Goal: Task Accomplishment & Management: Manage account settings

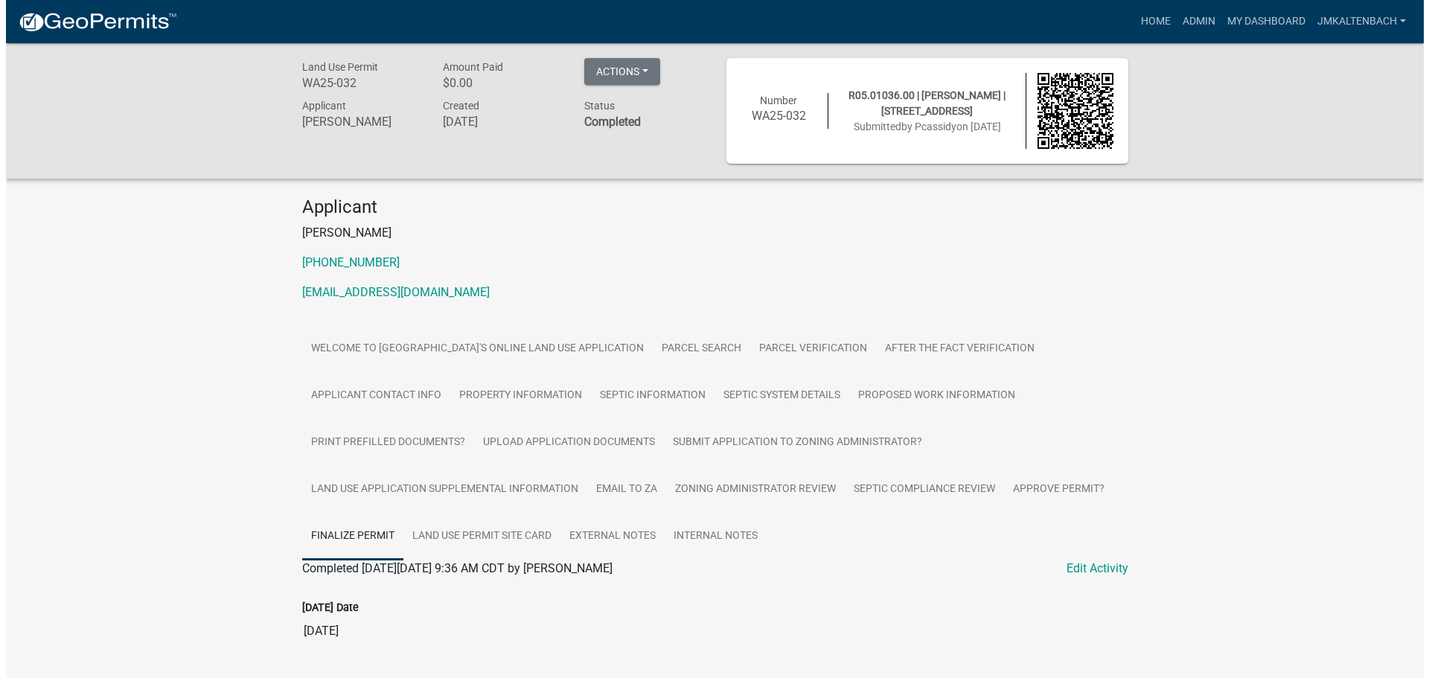
scroll to position [250, 0]
click at [367, 293] on link "[EMAIL_ADDRESS][DOMAIN_NAME]" at bounding box center [389, 292] width 187 height 14
drag, startPoint x: 405, startPoint y: 300, endPoint x: 400, endPoint y: 292, distance: 10.1
click at [1394, 17] on link "jmkaltenbach" at bounding box center [1355, 21] width 100 height 28
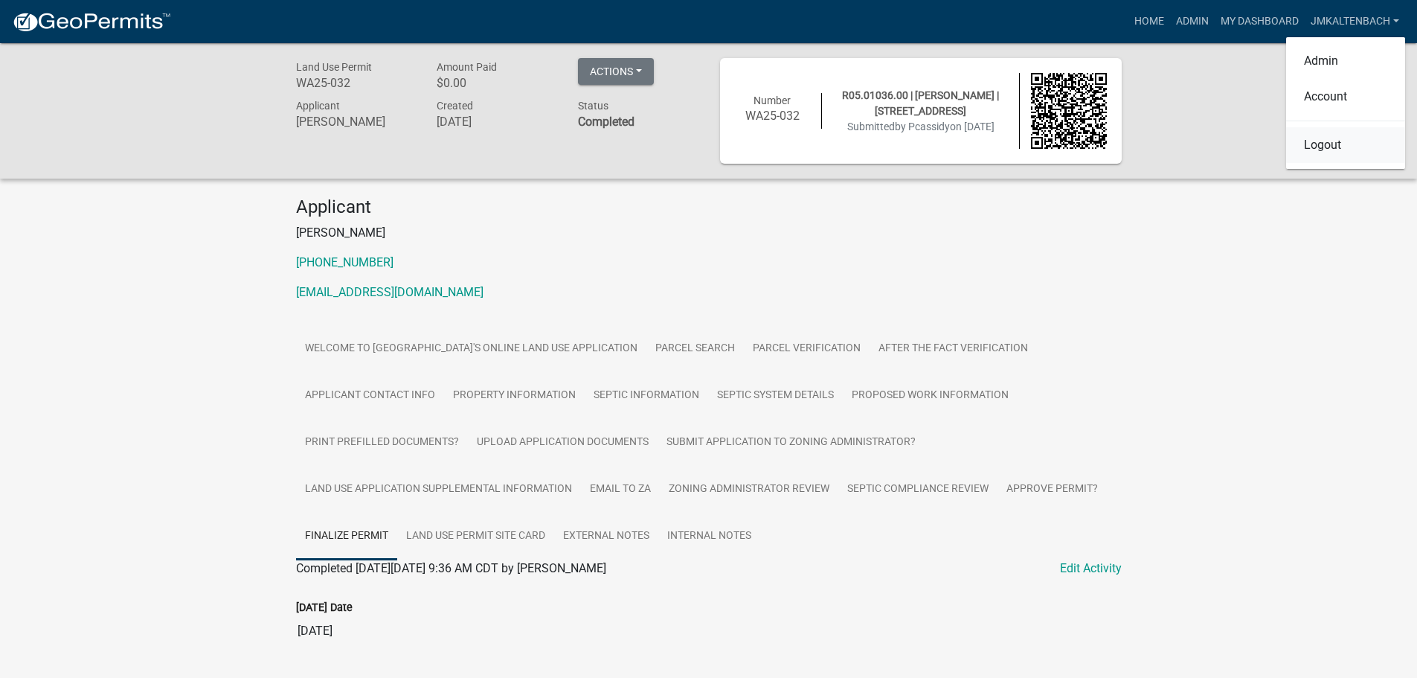
click at [1322, 142] on link "Logout" at bounding box center [1345, 145] width 119 height 36
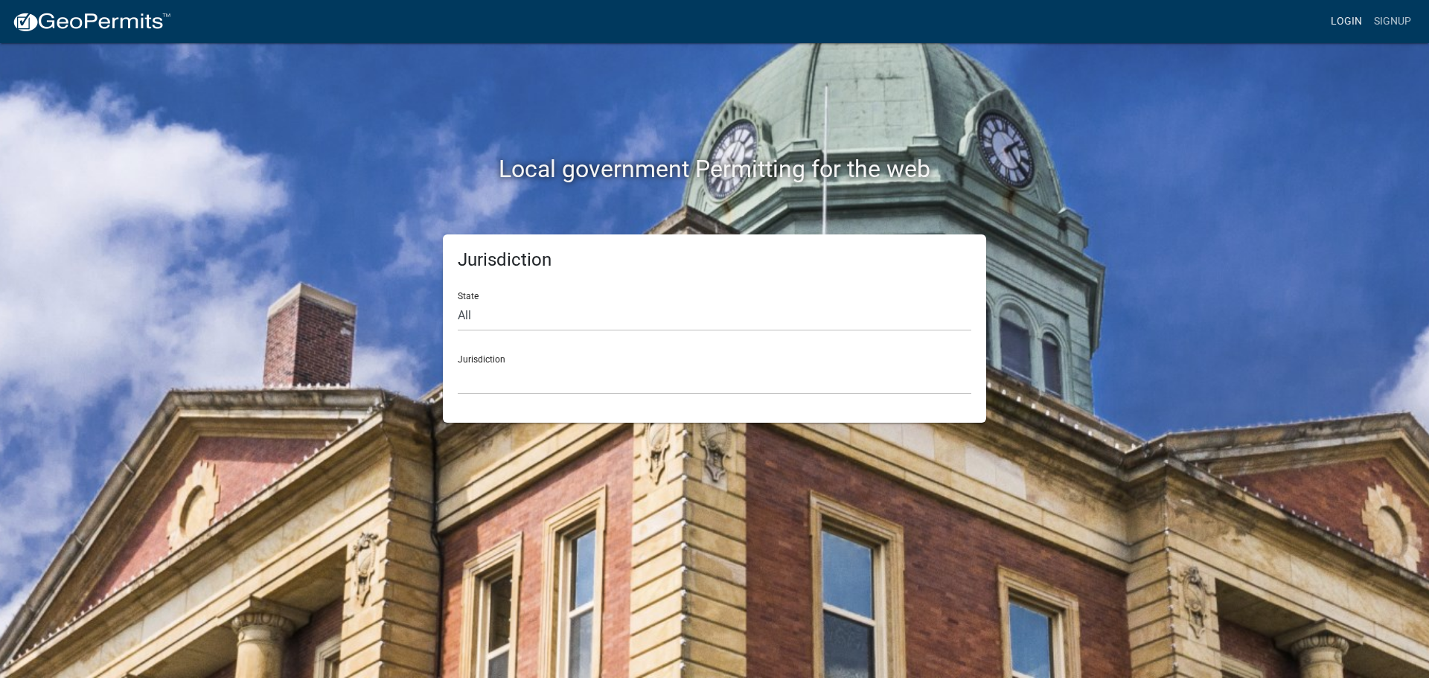
click at [1347, 20] on link "Login" at bounding box center [1345, 21] width 43 height 28
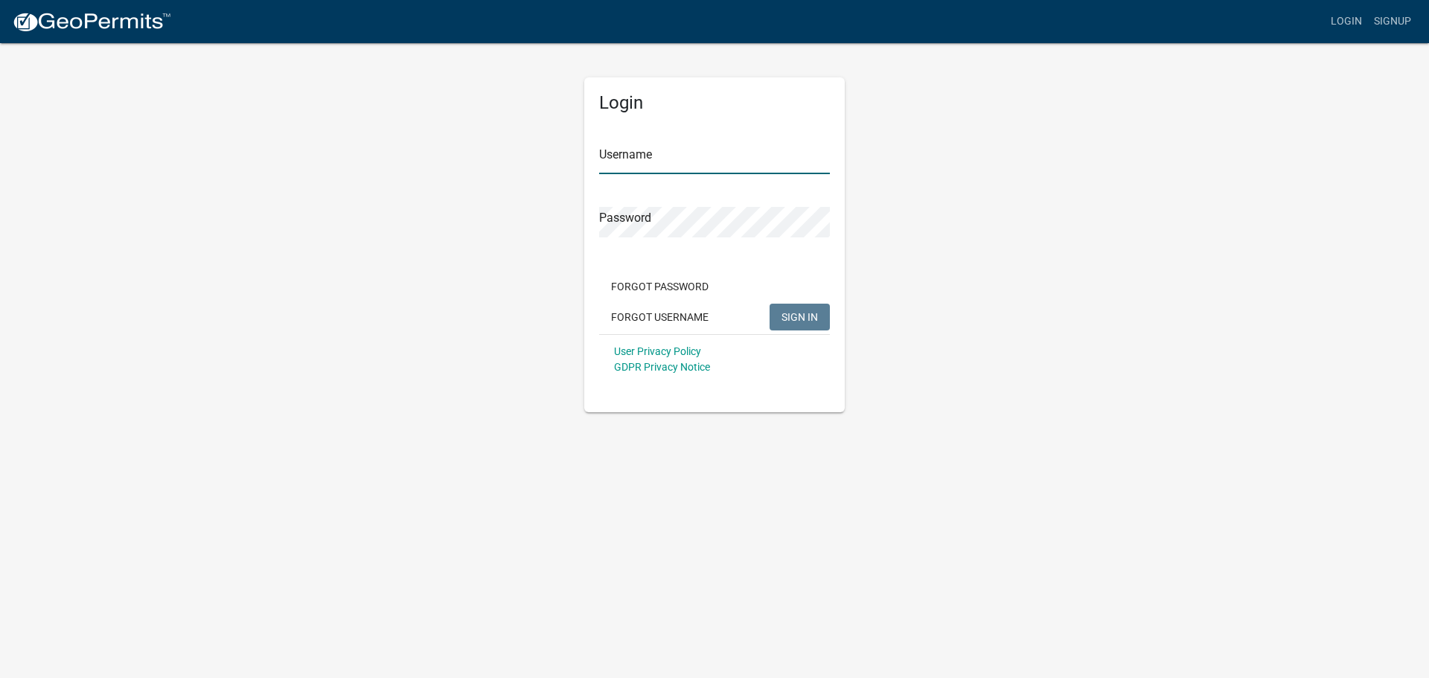
type input "jmkaltenbach"
click at [796, 315] on span "SIGN IN" at bounding box center [799, 316] width 36 height 12
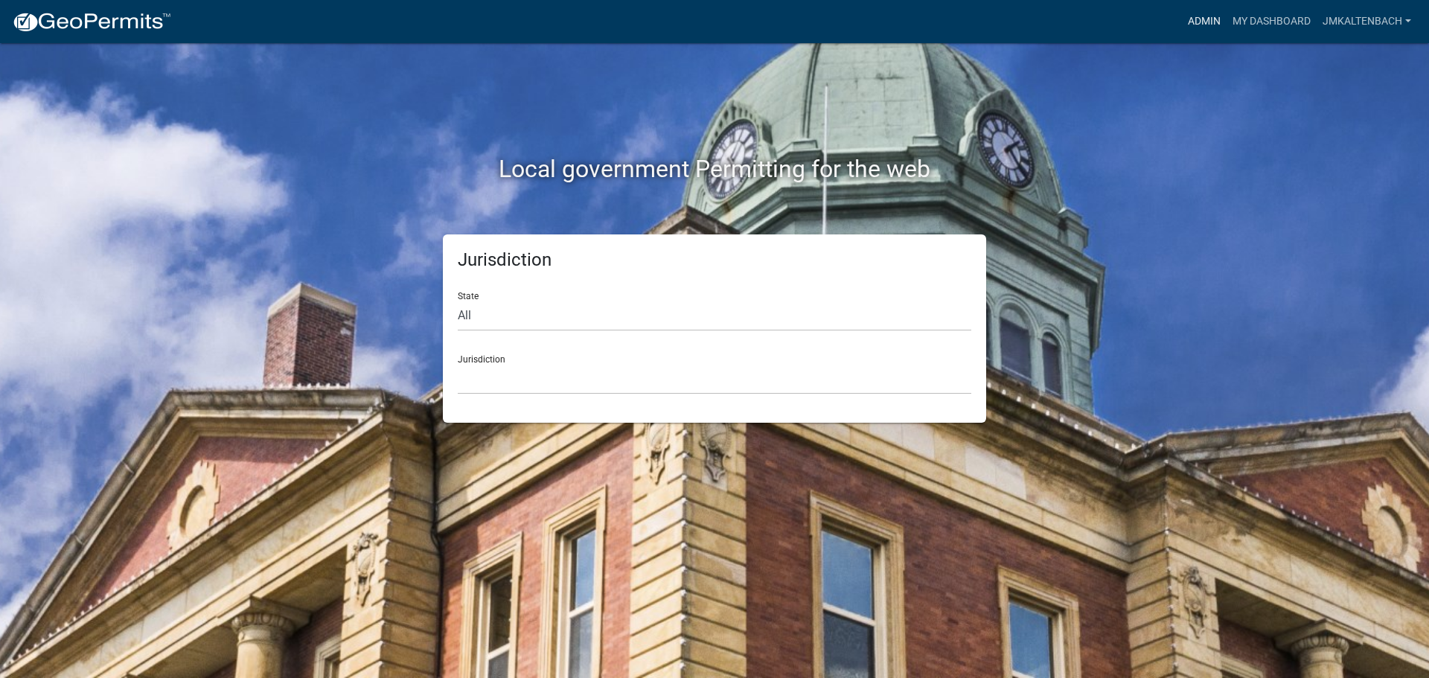
click at [1211, 19] on link "Admin" at bounding box center [1203, 21] width 45 height 28
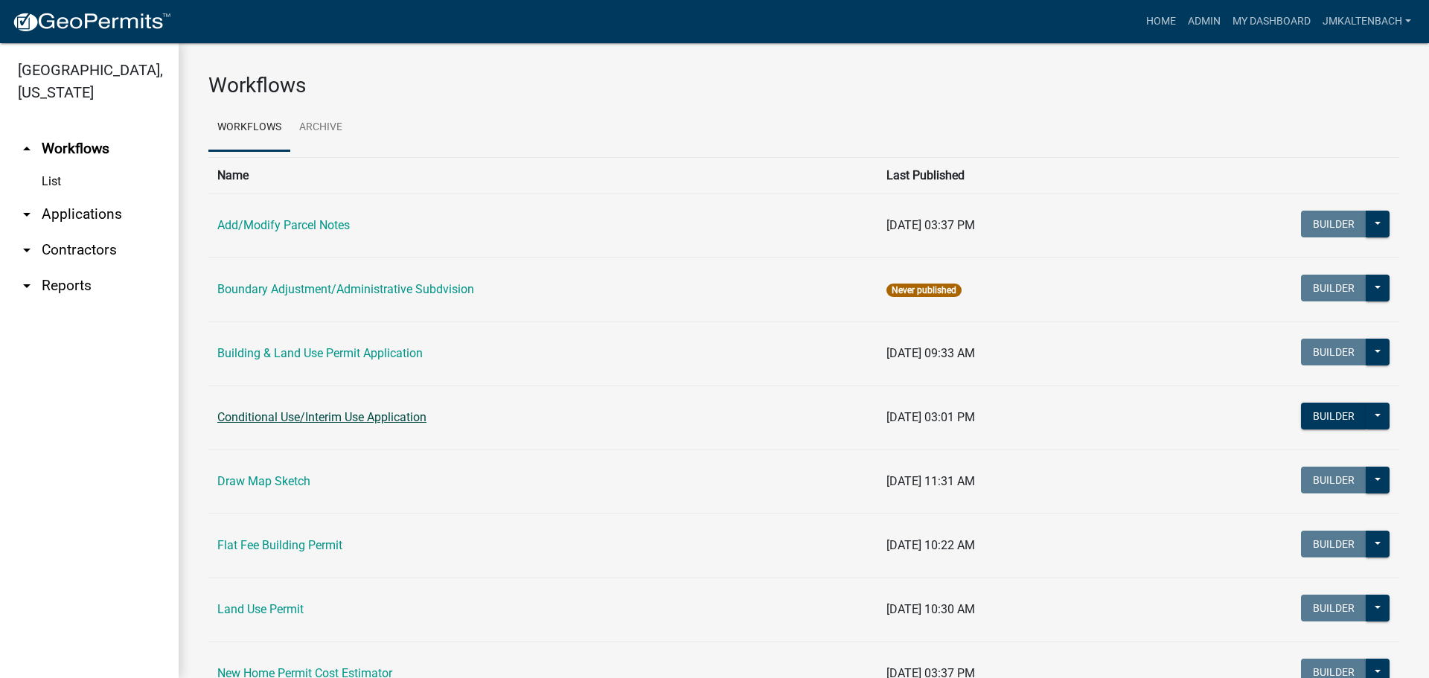
click at [351, 423] on link "Conditional Use/Interim Use Application" at bounding box center [321, 417] width 209 height 14
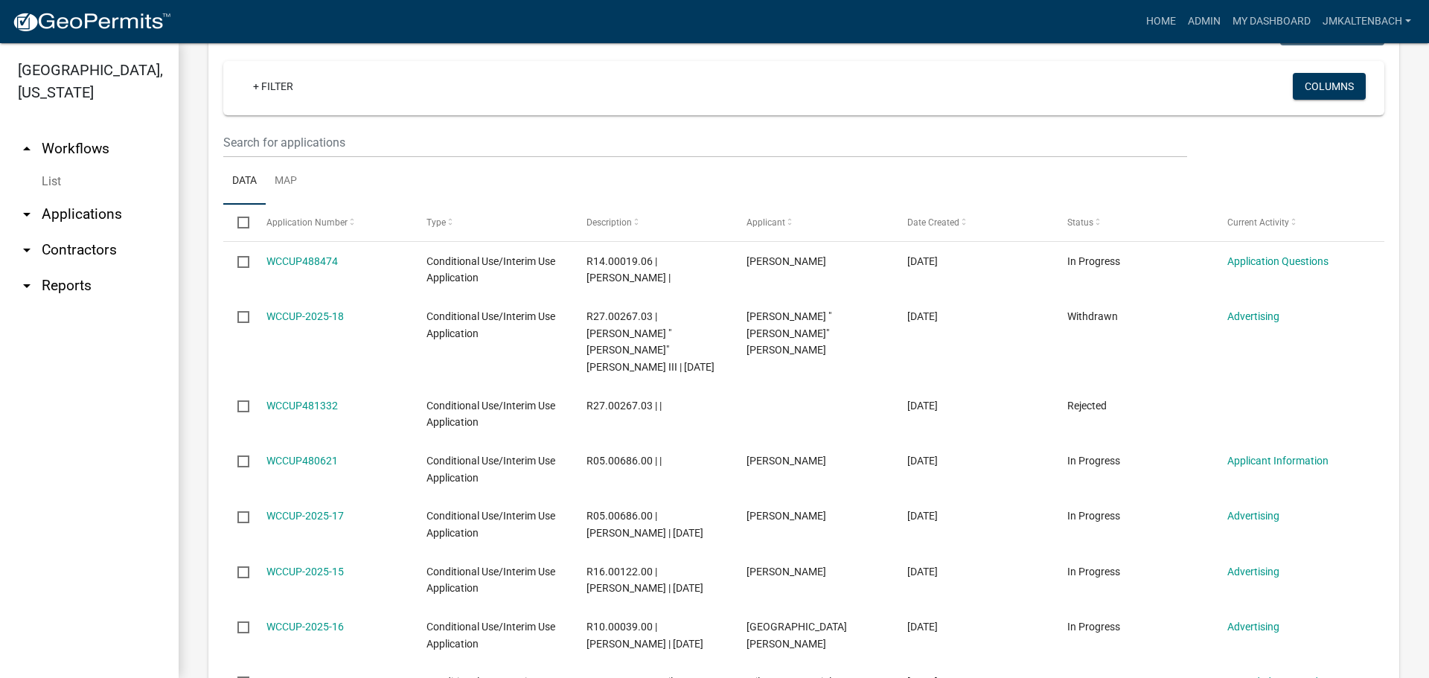
scroll to position [595, 0]
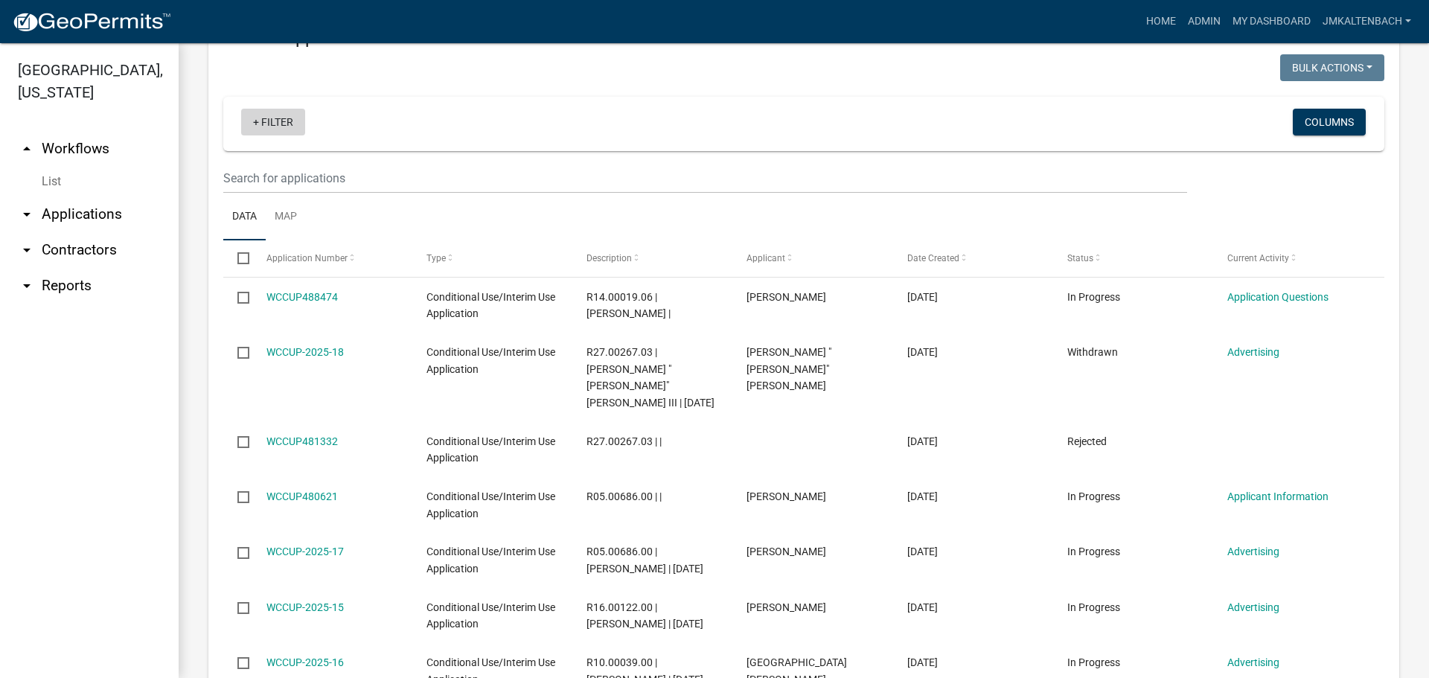
click at [274, 122] on link "+ Filter" at bounding box center [273, 122] width 64 height 27
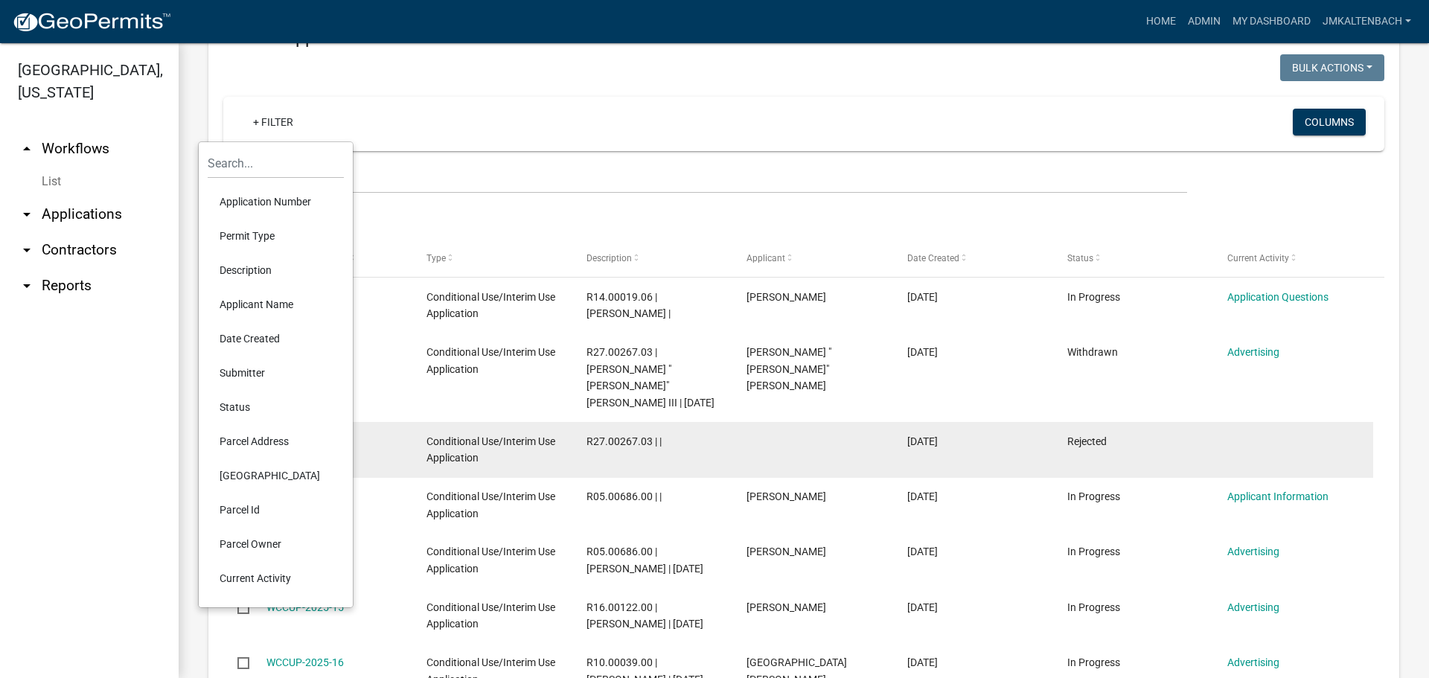
click at [230, 411] on li "Status" at bounding box center [276, 407] width 136 height 34
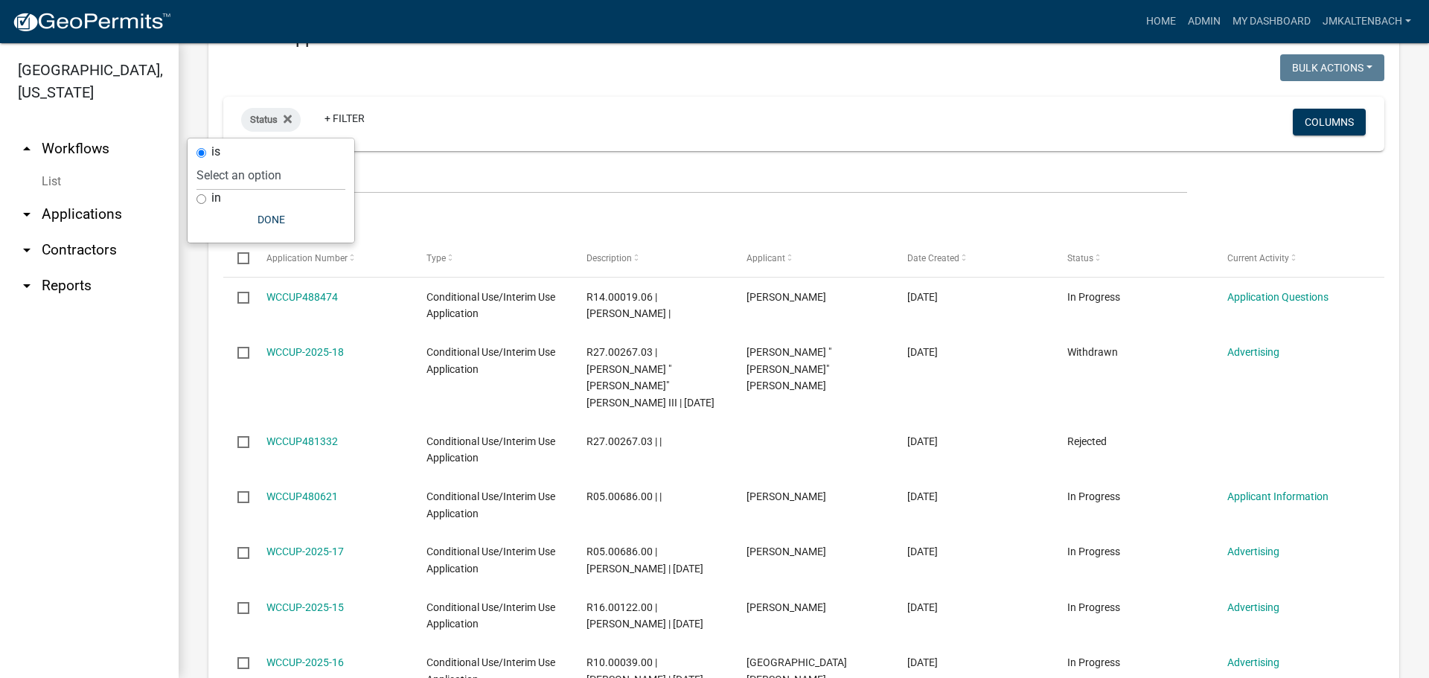
click at [204, 201] on input "in" at bounding box center [201, 199] width 10 height 10
radio input "true"
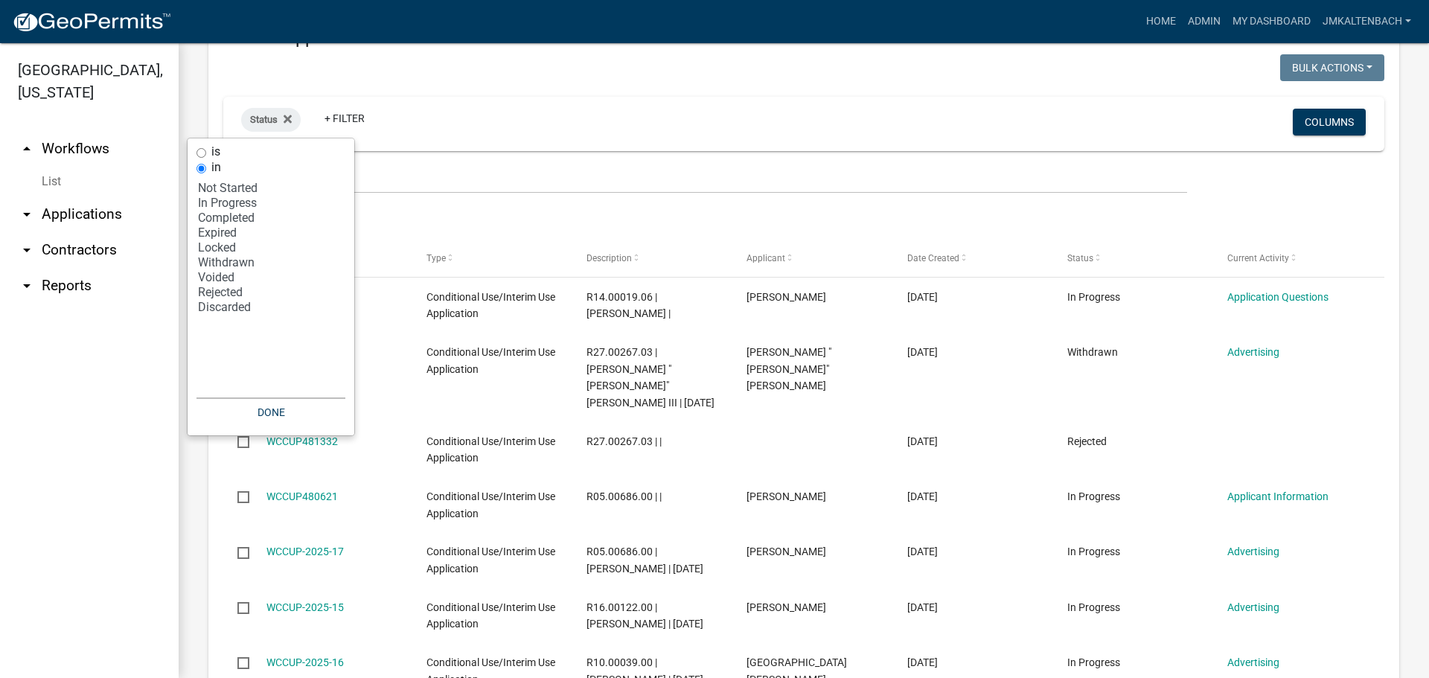
select select "2: '1'"
click at [234, 208] on option "In Progress" at bounding box center [270, 203] width 149 height 15
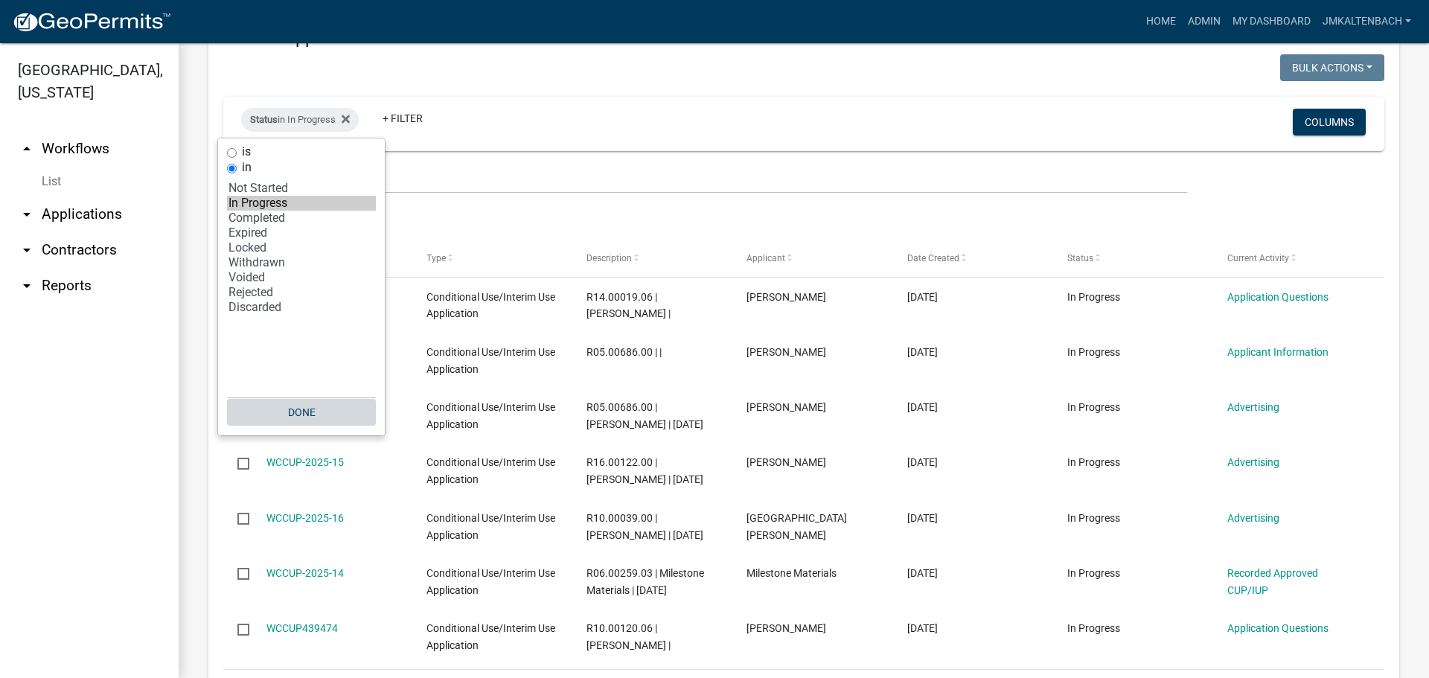
click at [309, 419] on button "Done" at bounding box center [301, 412] width 149 height 27
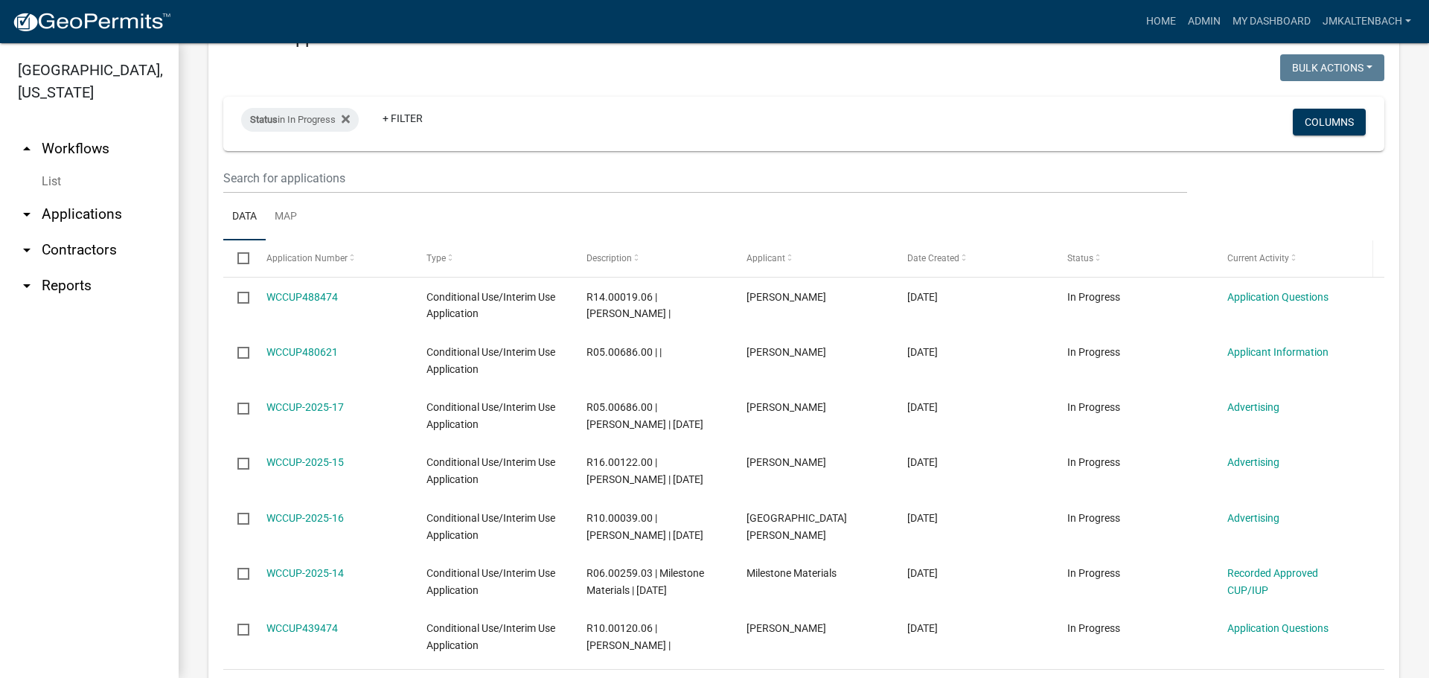
click at [1290, 259] on span at bounding box center [1293, 258] width 9 height 10
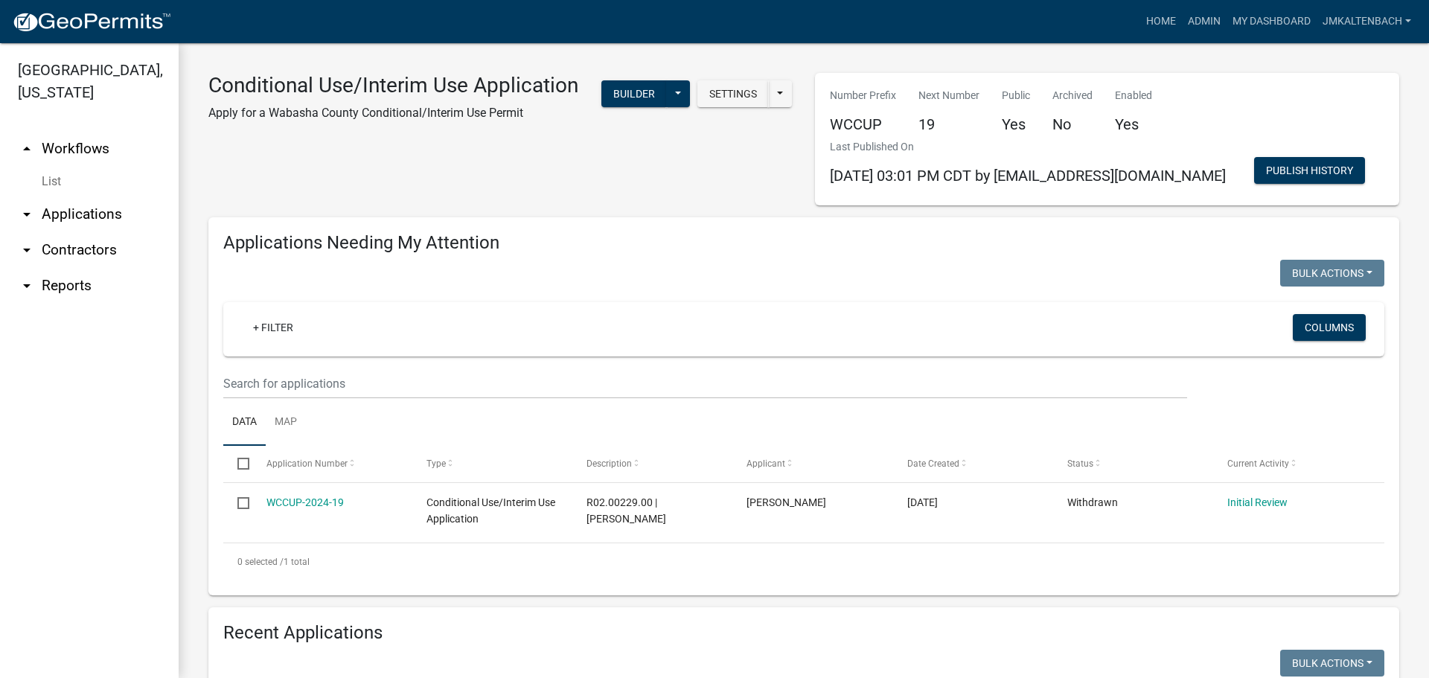
click at [618, 118] on div "Settings Start Application URL Start Application URL With Parcel ID Builder Pub…" at bounding box center [696, 95] width 192 height 45
click at [557, 182] on div "Conditional Use/Interim Use Application Apply for a Wabasha County Conditional/…" at bounding box center [500, 139] width 606 height 132
